Goal: Task Accomplishment & Management: Manage account settings

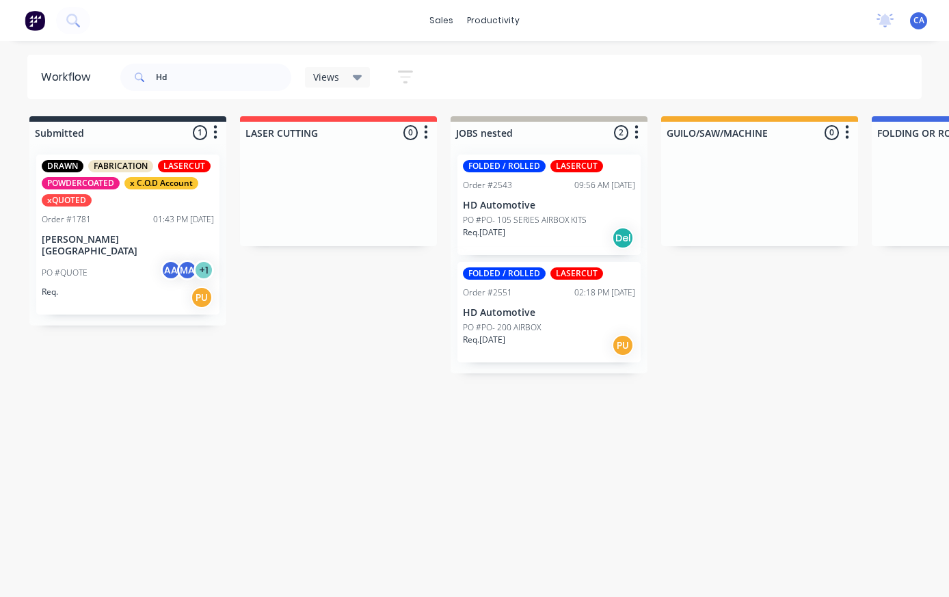
click at [553, 204] on p "HD Automotive" at bounding box center [549, 206] width 172 height 12
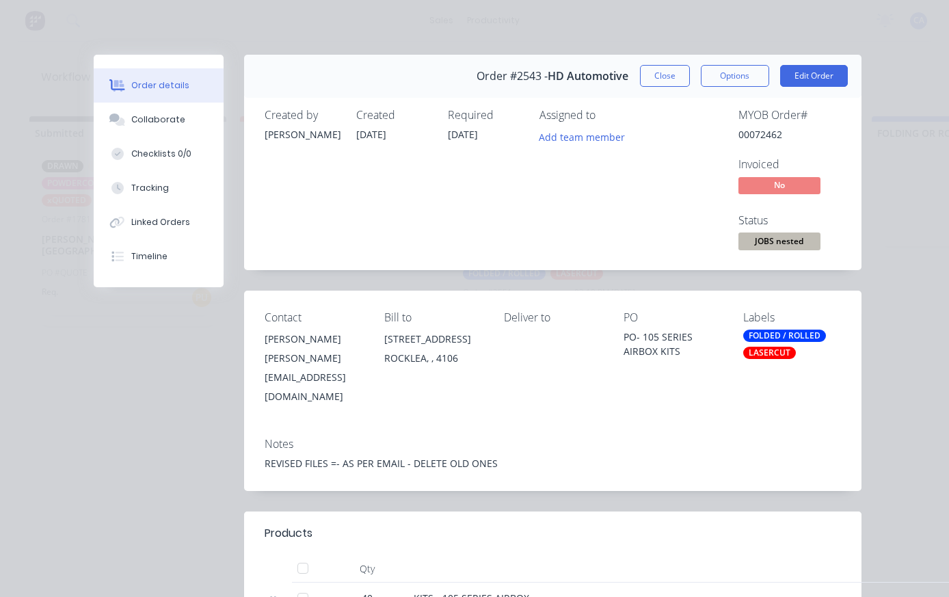
click at [743, 461] on div "Notes REVISED FILES =- AS PER EMAIL - DELETE OLD ONES" at bounding box center [552, 459] width 617 height 64
click at [669, 81] on button "Close" at bounding box center [665, 76] width 50 height 22
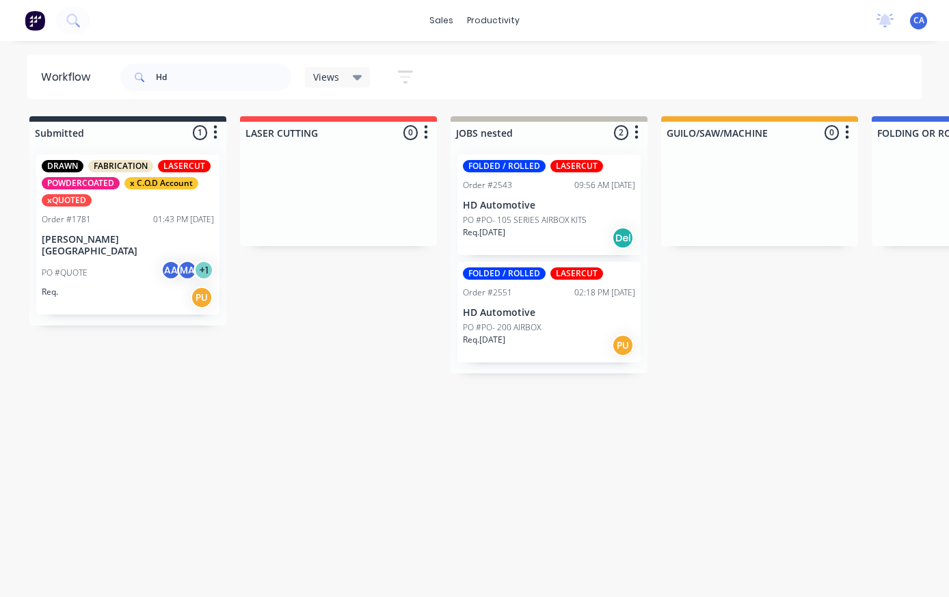
click at [548, 324] on div "PO #PO- 200 AIRBOX" at bounding box center [549, 327] width 172 height 12
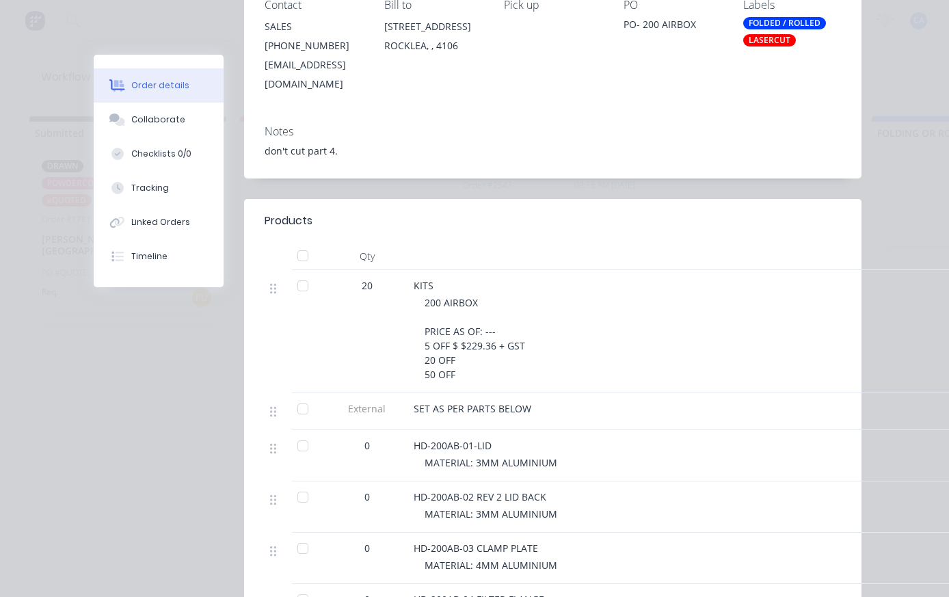
scroll to position [315, 0]
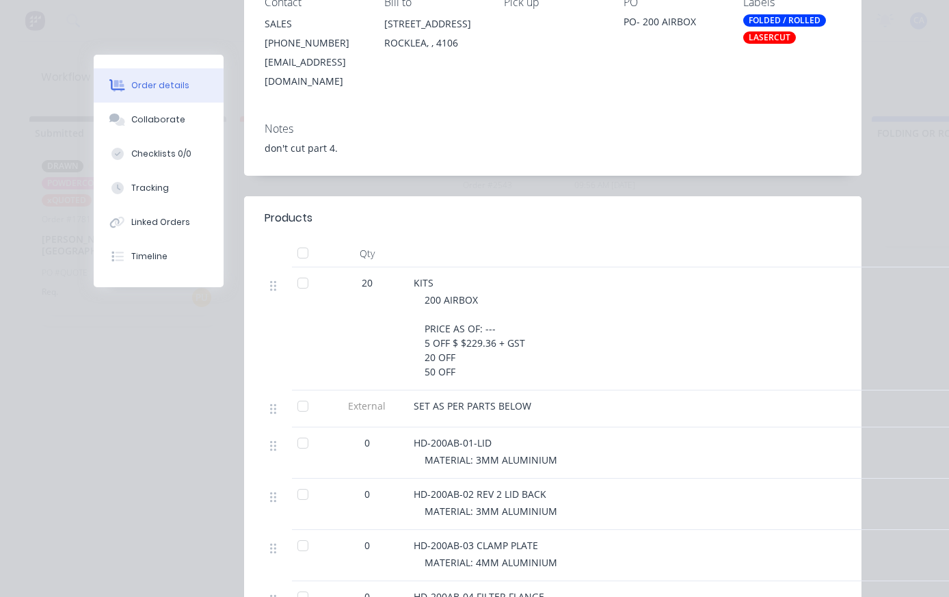
click at [189, 131] on button "Collaborate" at bounding box center [159, 120] width 130 height 34
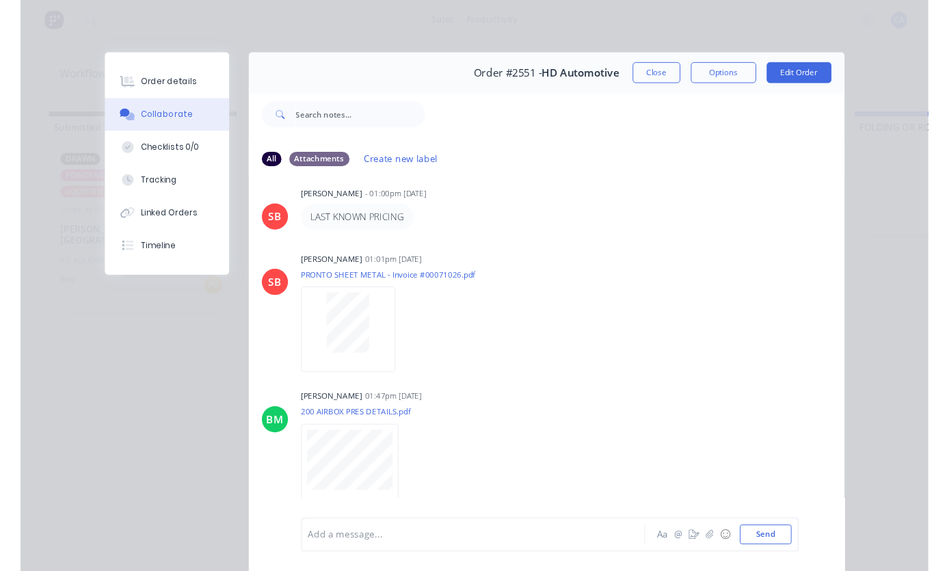
scroll to position [418, 0]
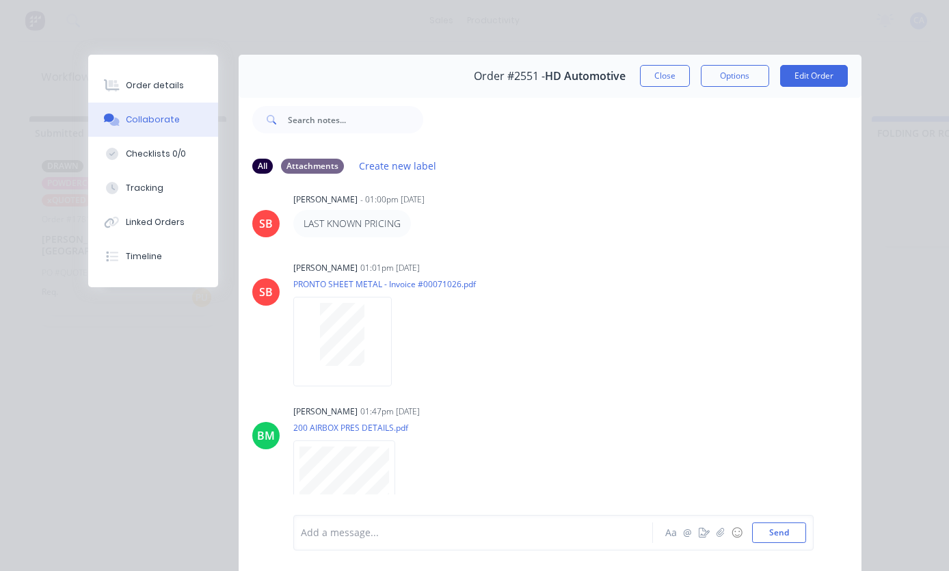
click at [609, 165] on div "All Attachments Create new label" at bounding box center [550, 166] width 596 height 18
click at [687, 344] on div "SB [PERSON_NAME] 01:01pm [DATE] PRONTO SHEET METAL - Invoice #00071026.pdf Labe…" at bounding box center [550, 319] width 623 height 123
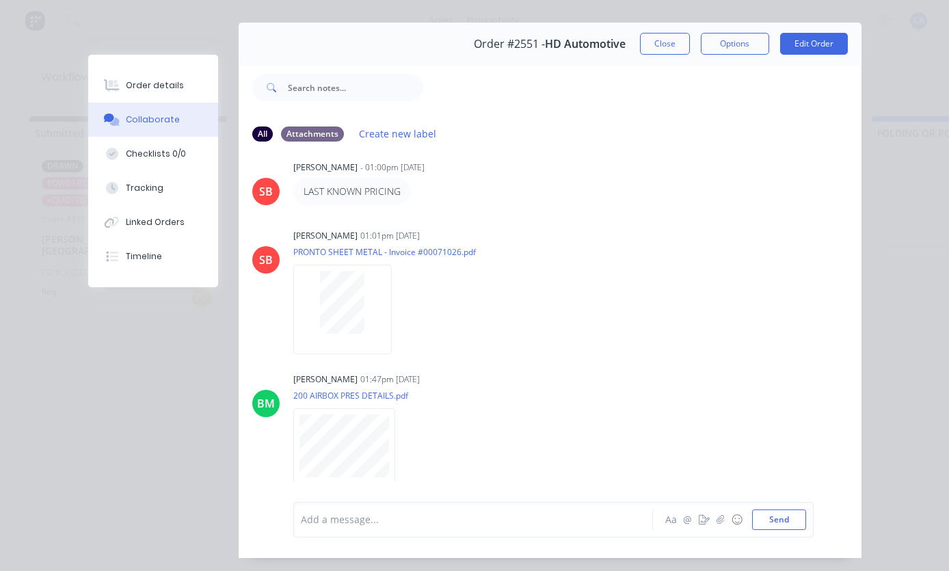
scroll to position [31, 0]
click at [669, 38] on button "Close" at bounding box center [665, 45] width 50 height 22
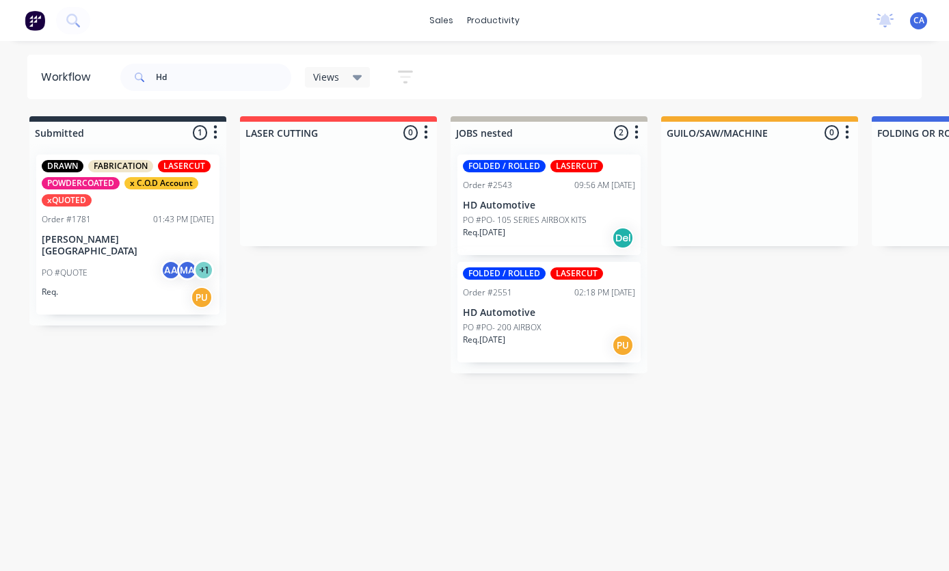
click at [580, 203] on p "HD Automotive" at bounding box center [549, 206] width 172 height 12
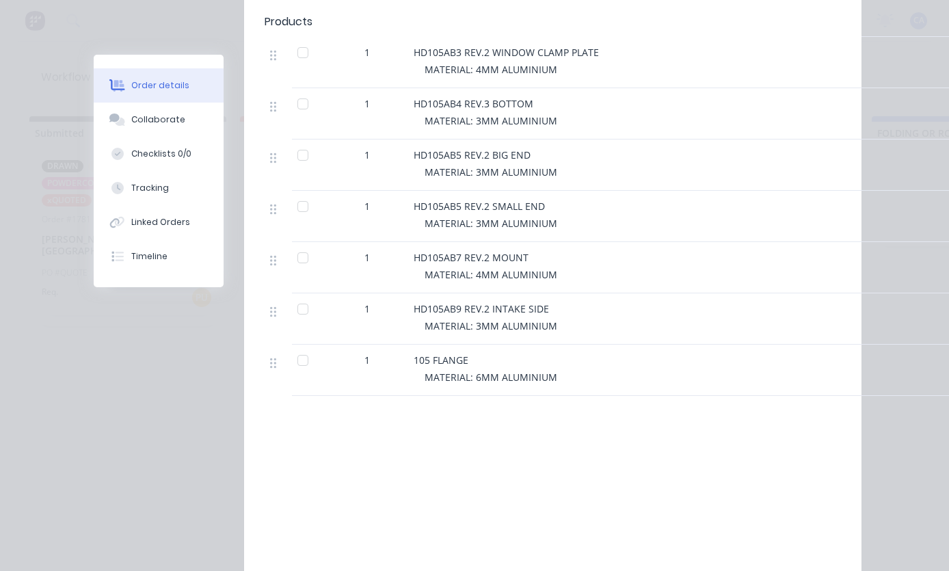
scroll to position [741, 0]
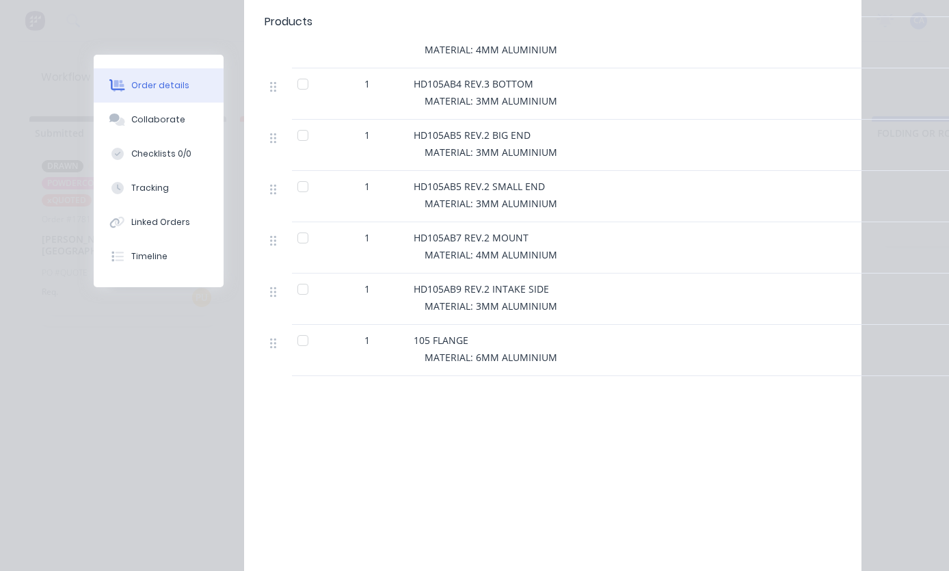
click at [196, 129] on button "Collaborate" at bounding box center [159, 120] width 130 height 34
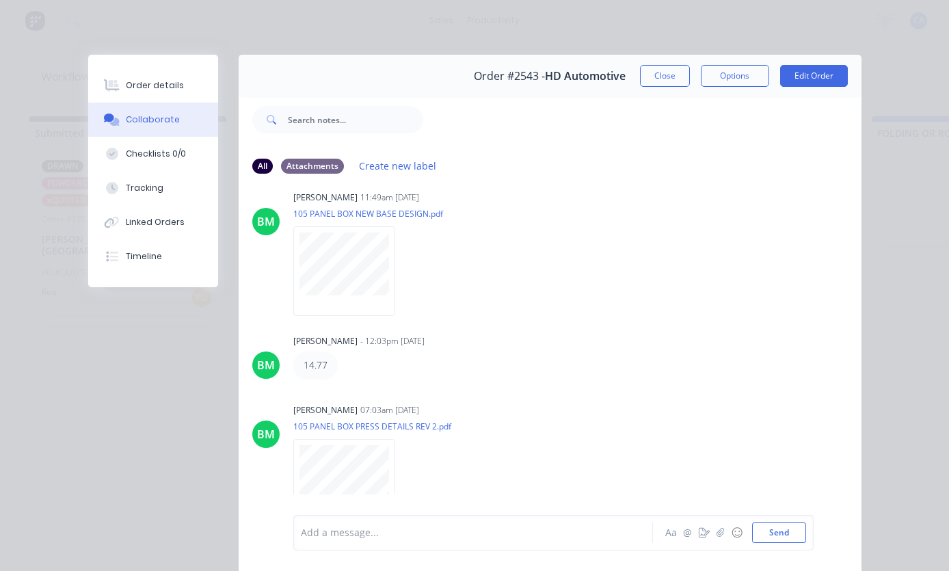
scroll to position [447, 0]
click at [646, 93] on div at bounding box center [642, 119] width 438 height 55
click at [645, 92] on div at bounding box center [642, 119] width 438 height 55
click at [659, 85] on button "Close" at bounding box center [665, 76] width 50 height 22
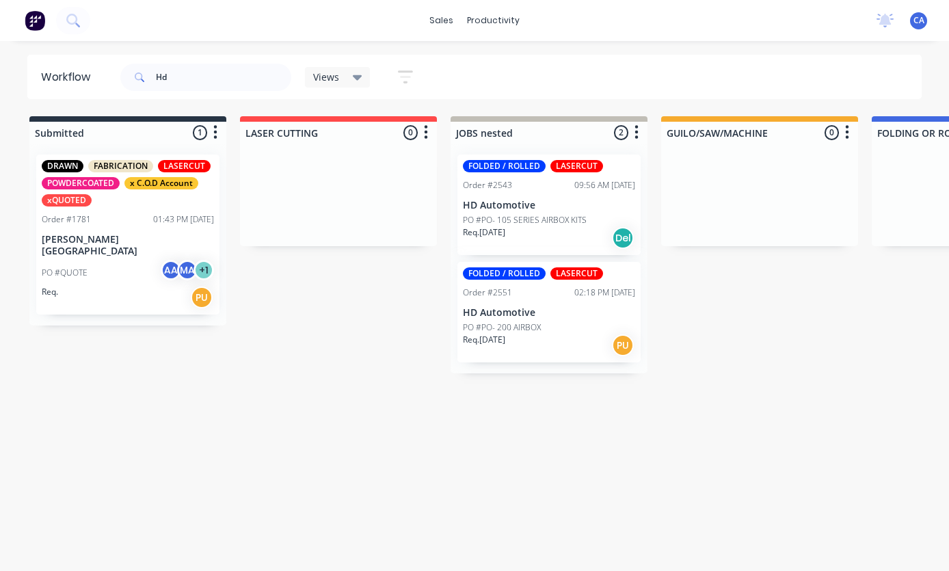
click at [517, 337] on div "Req. [DATE] PU" at bounding box center [549, 345] width 172 height 23
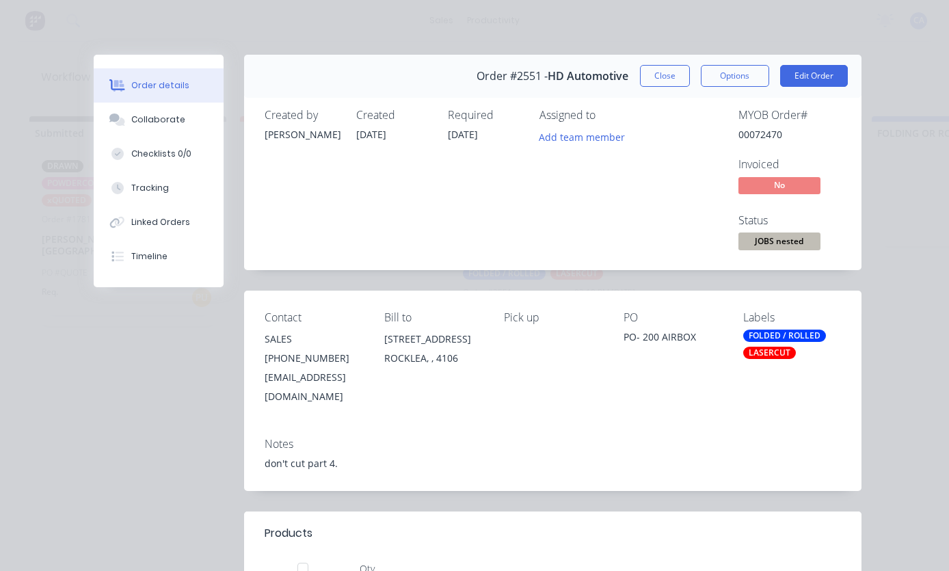
scroll to position [0, 0]
click at [660, 73] on button "Close" at bounding box center [665, 76] width 50 height 22
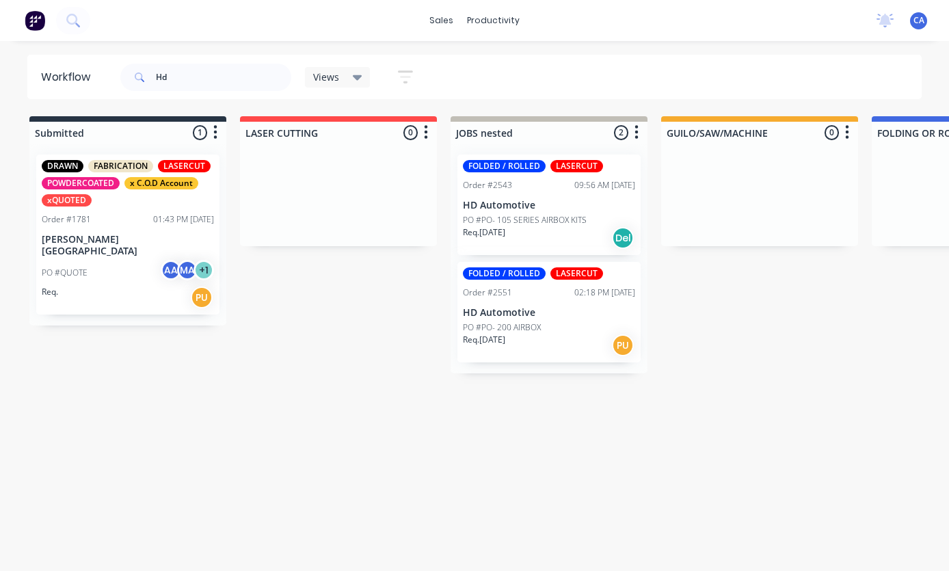
click at [551, 211] on div "FOLDED / ROLLED LASERCUT Order #2543 09:56 AM [DATE] HD Automotive PO #PO- 105 …" at bounding box center [548, 205] width 183 height 101
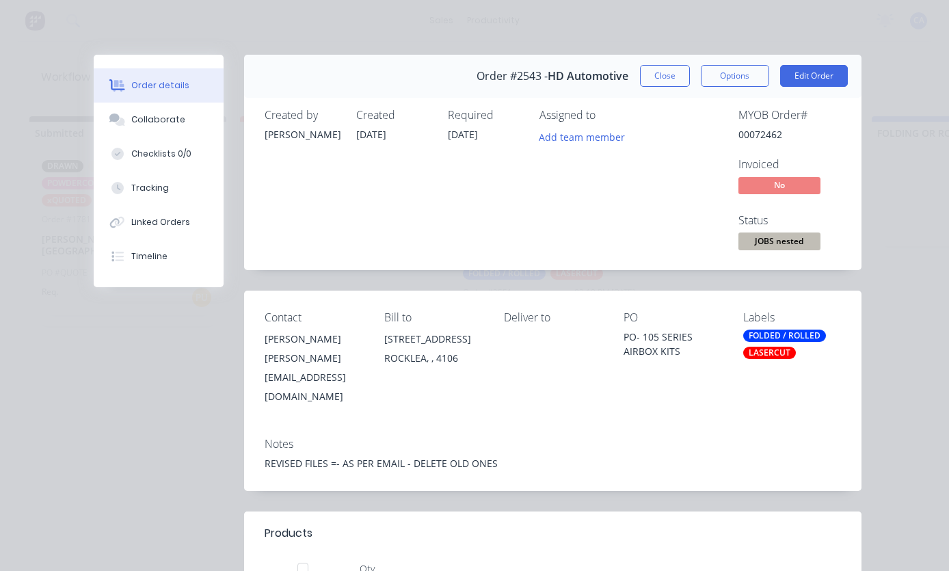
click at [163, 150] on div "Checklists 0/0" at bounding box center [161, 154] width 60 height 12
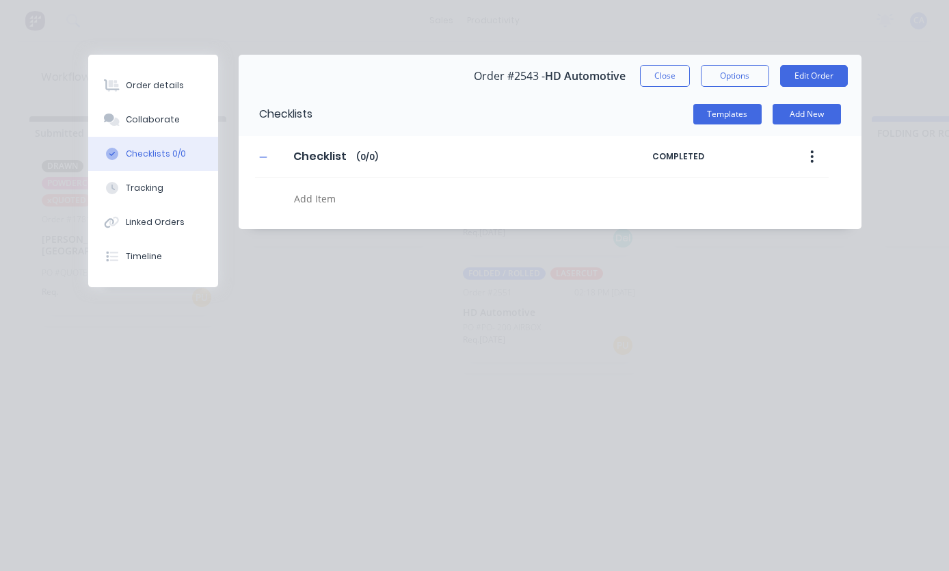
click at [163, 149] on div "Checklists 0/0" at bounding box center [156, 154] width 60 height 12
click at [193, 127] on button "Collaborate" at bounding box center [153, 120] width 130 height 34
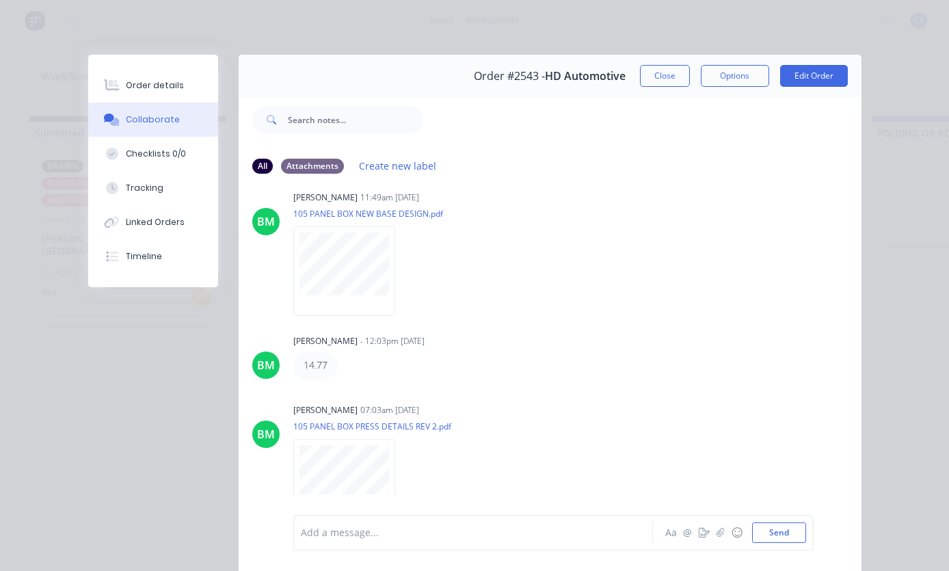
scroll to position [447, 0]
click at [360, 468] on div at bounding box center [344, 485] width 102 height 90
